Goal: Task Accomplishment & Management: Manage account settings

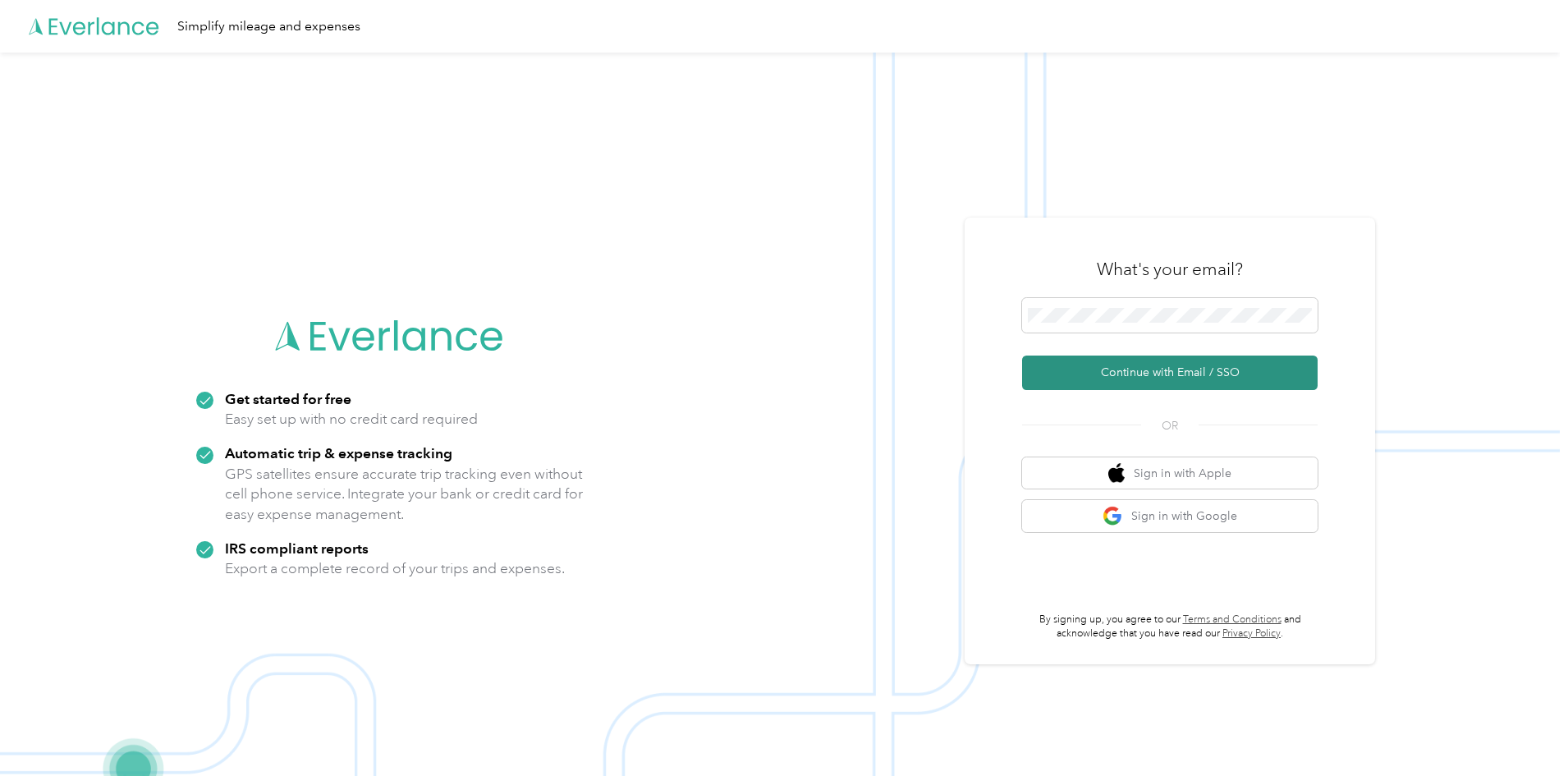
click at [1194, 367] on button "Continue with Email / SSO" at bounding box center [1170, 372] width 295 height 35
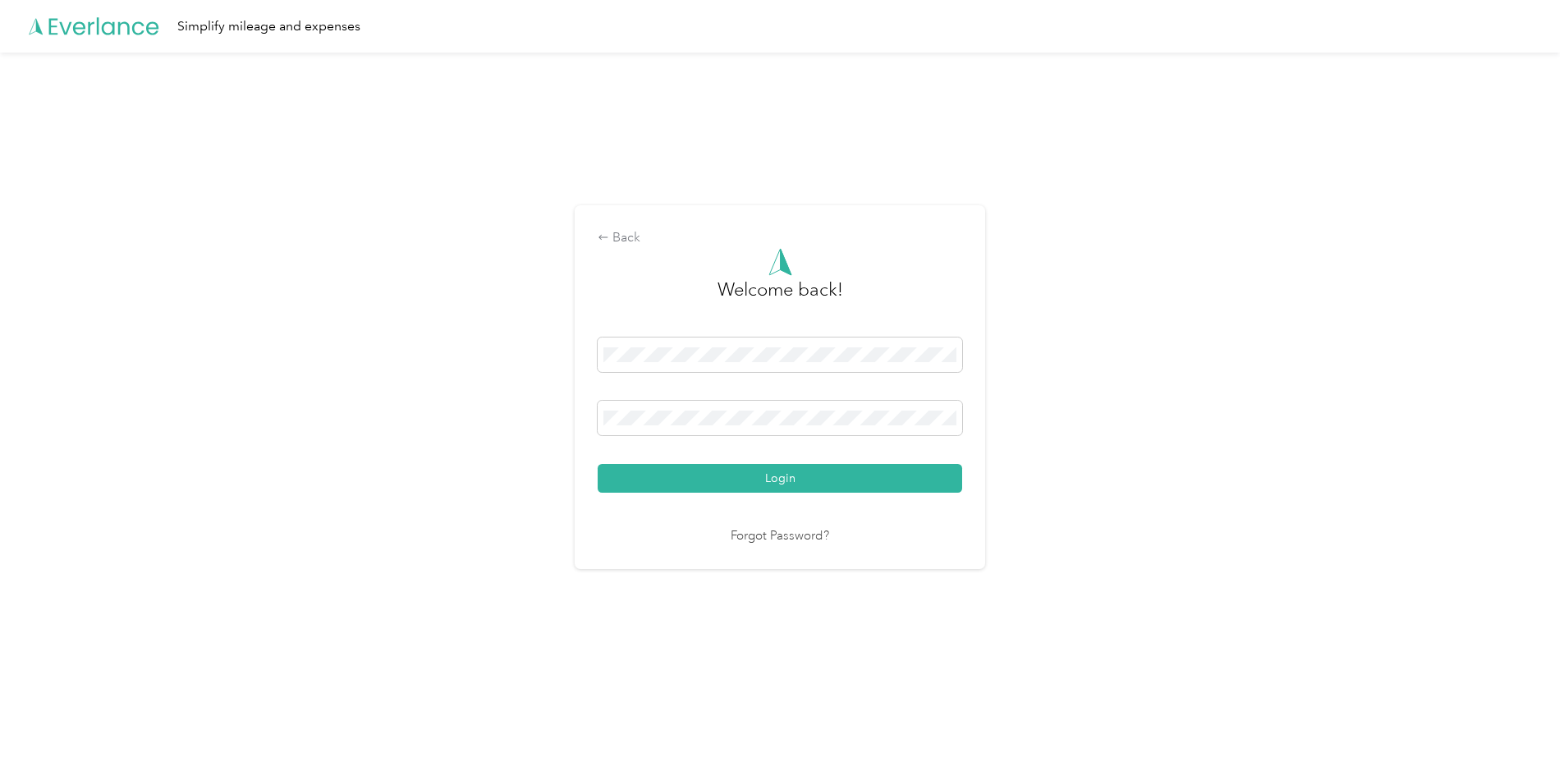
drag, startPoint x: 798, startPoint y: 480, endPoint x: 758, endPoint y: 483, distance: 40.1
click at [798, 480] on button "Login" at bounding box center [780, 478] width 365 height 29
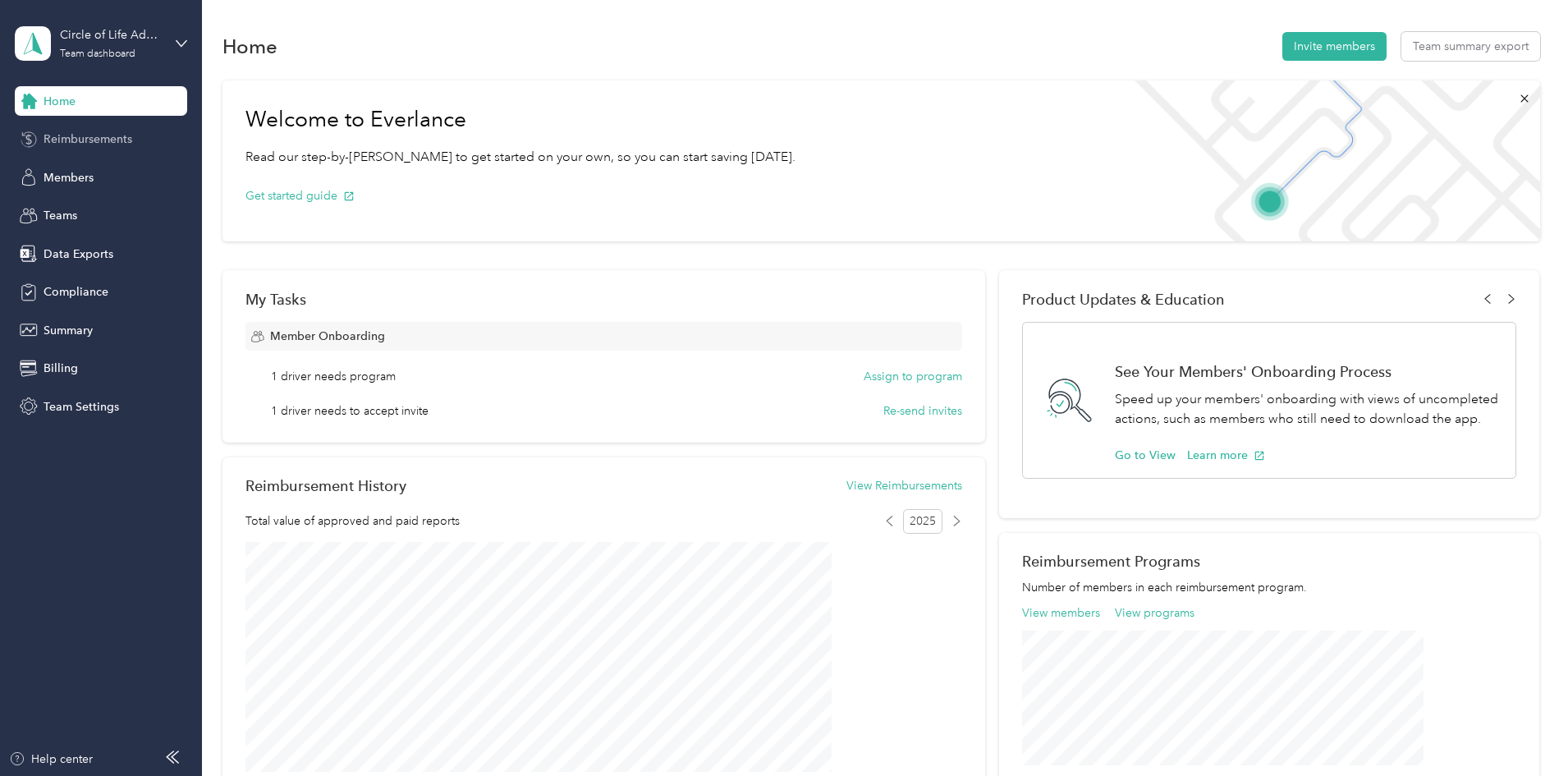
click at [127, 134] on span "Reimbursements" at bounding box center [87, 139] width 89 height 17
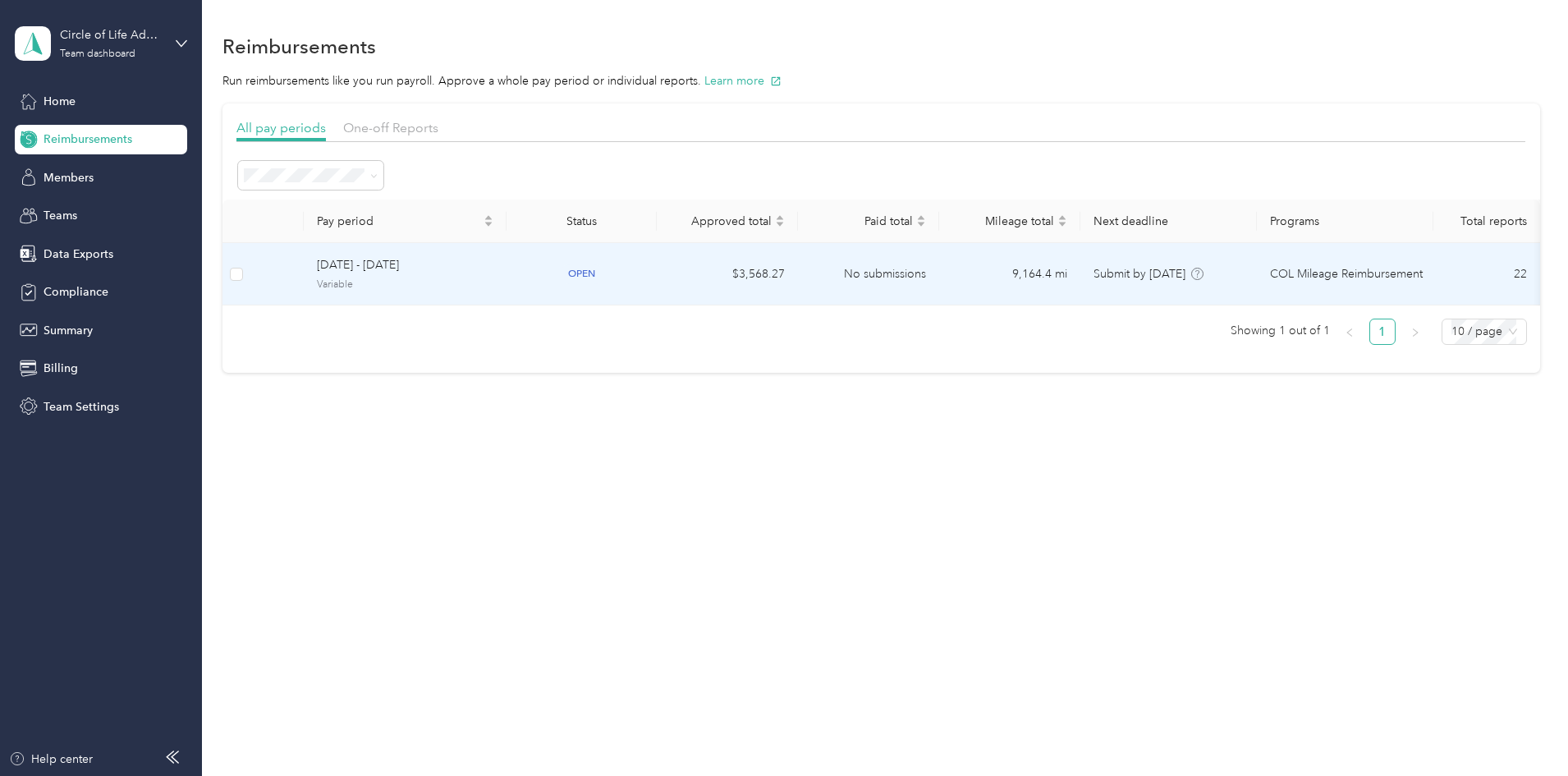
click at [657, 275] on td "open" at bounding box center [581, 274] width 150 height 63
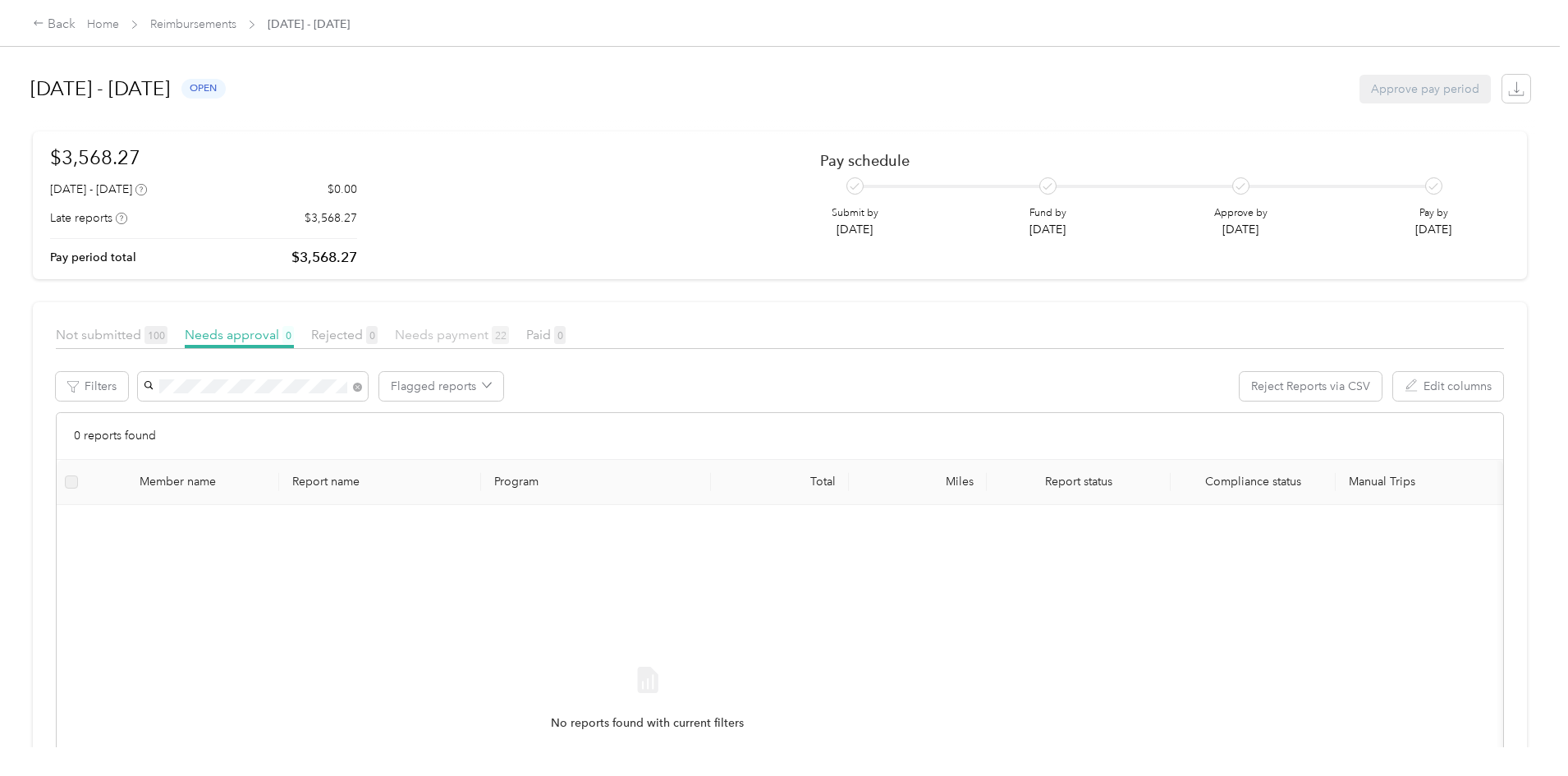
click at [509, 330] on span "Needs payment 22" at bounding box center [452, 335] width 114 height 16
click at [362, 392] on span at bounding box center [358, 386] width 9 height 14
click at [119, 33] on span "Home" at bounding box center [103, 24] width 32 height 17
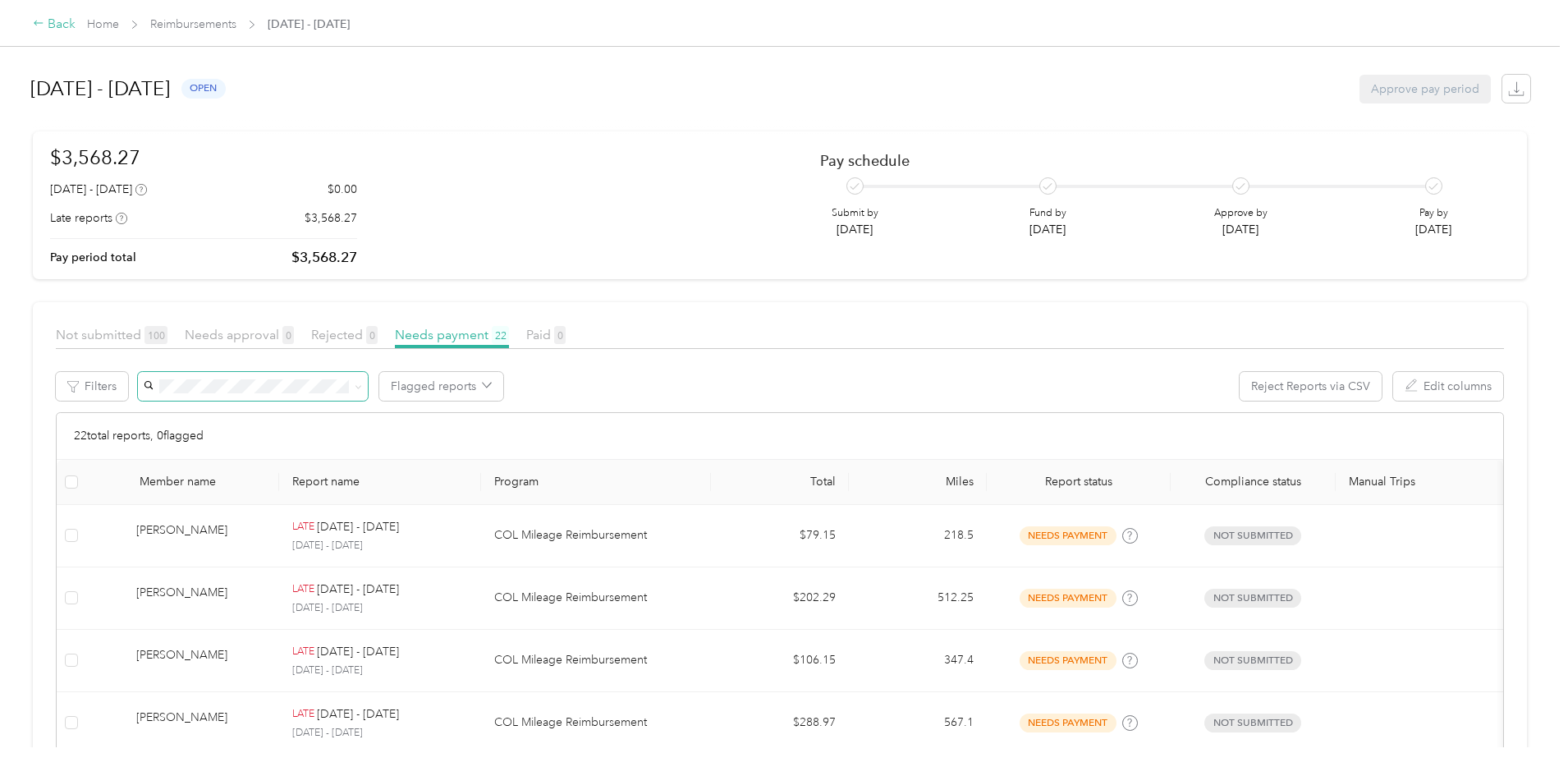
click at [76, 20] on div "Back" at bounding box center [54, 24] width 43 height 20
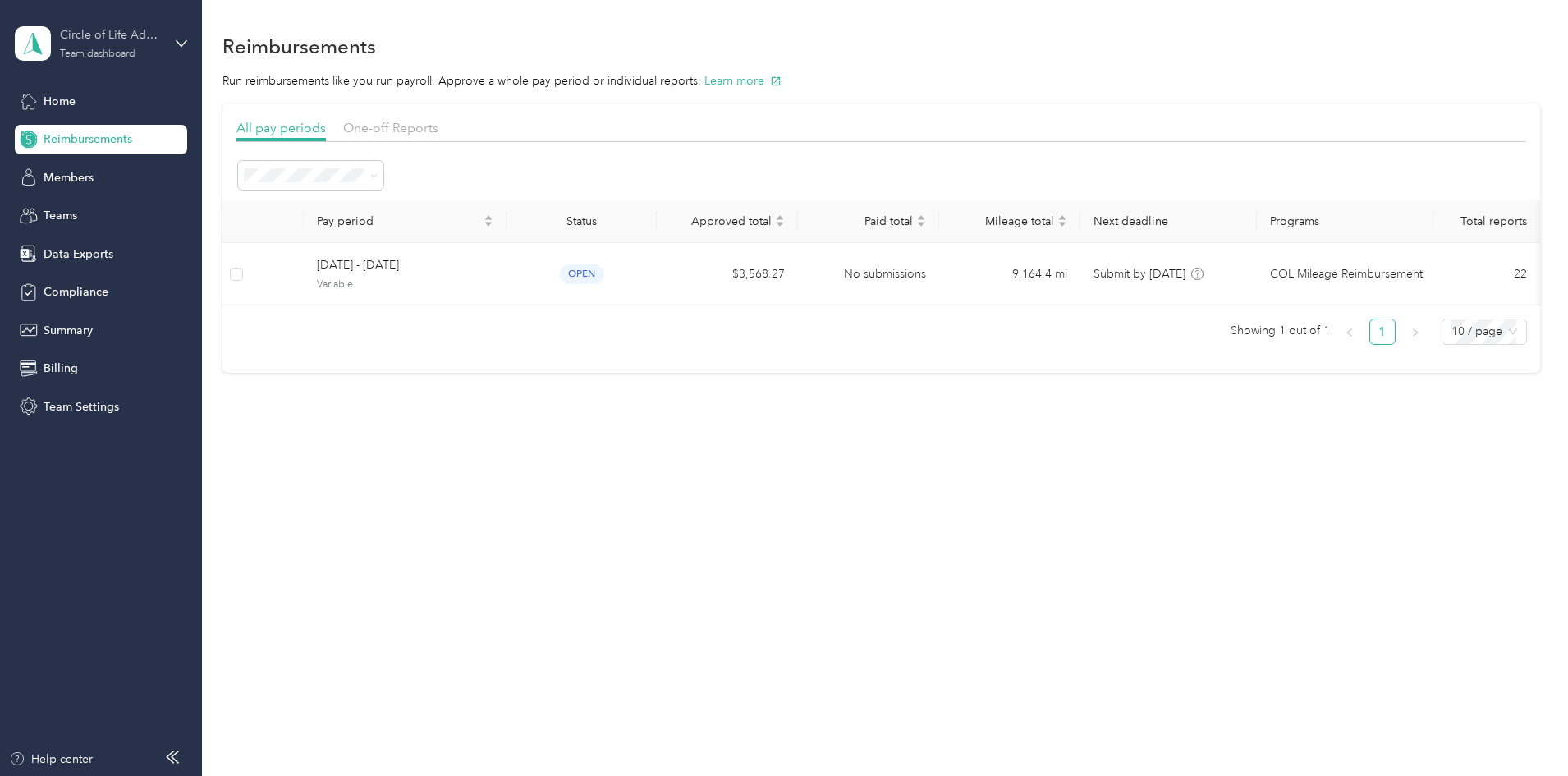
click at [136, 46] on div "Circle of Life Administrators Team dashboard" at bounding box center [111, 42] width 102 height 33
click at [84, 213] on div "Log out" at bounding box center [187, 209] width 322 height 29
